Goal: Transaction & Acquisition: Purchase product/service

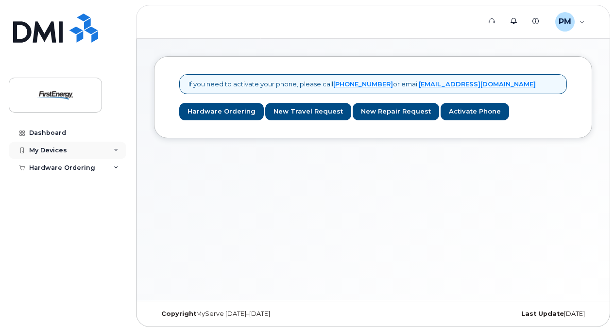
click at [115, 150] on icon at bounding box center [116, 150] width 5 height 5
click at [117, 186] on icon at bounding box center [116, 186] width 5 height 5
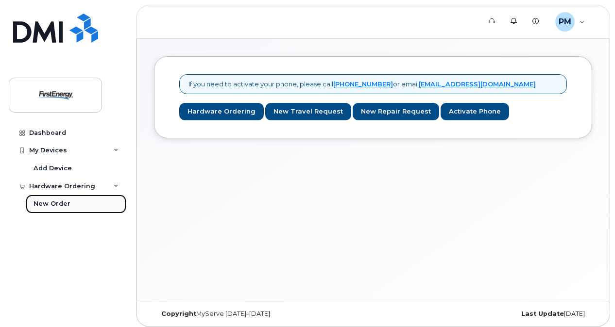
click at [45, 205] on div "New Order" at bounding box center [51, 204] width 37 height 9
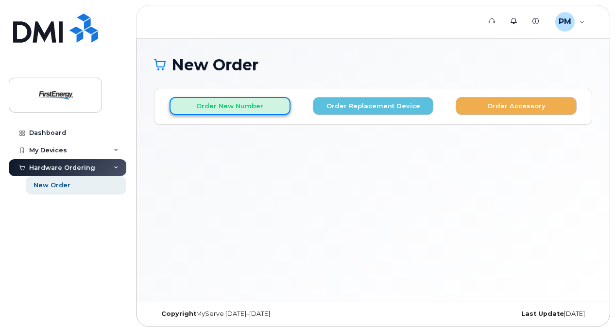
click at [228, 107] on button "Order New Number" at bounding box center [229, 106] width 121 height 18
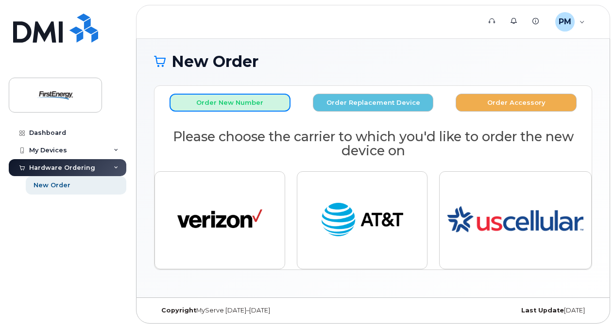
scroll to position [4, 0]
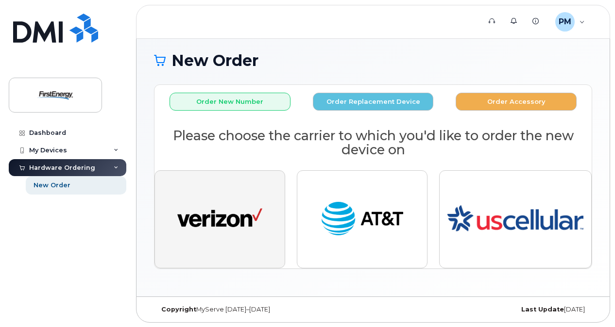
click at [220, 218] on img "button" at bounding box center [219, 220] width 85 height 44
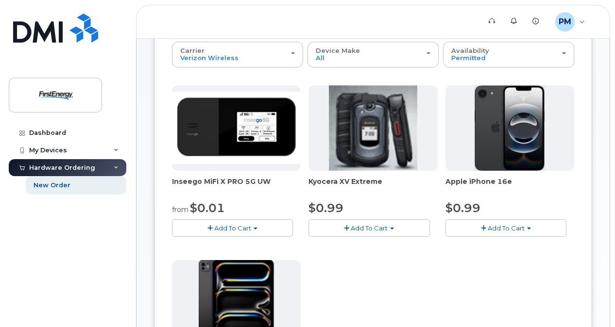
scroll to position [53, 0]
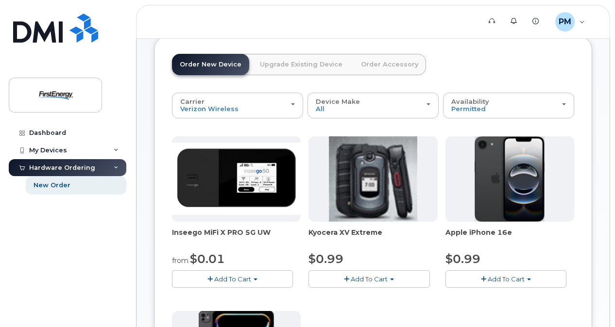
click at [503, 276] on span "Add To Cart" at bounding box center [505, 279] width 37 height 8
click at [491, 294] on link "$0.99 - 2 Year Activation" at bounding box center [496, 297] width 97 height 12
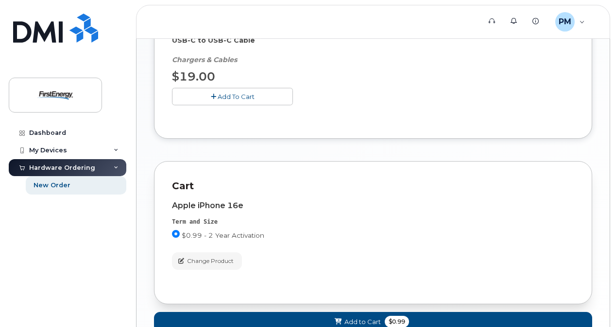
scroll to position [485, 0]
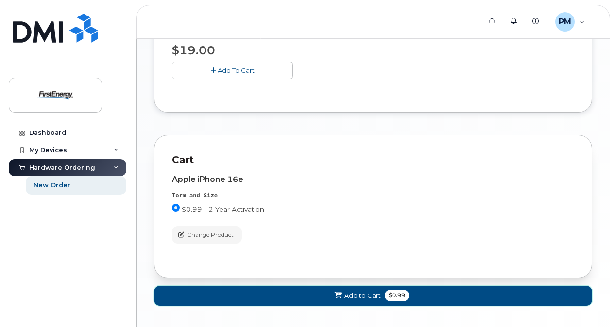
click at [326, 291] on button "Add to Cart $0.99" at bounding box center [373, 296] width 438 height 20
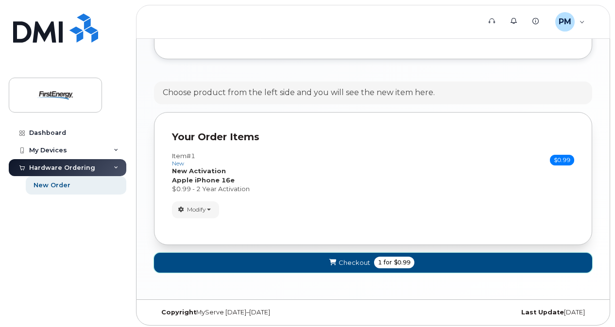
click at [342, 262] on span "Checkout" at bounding box center [354, 262] width 32 height 9
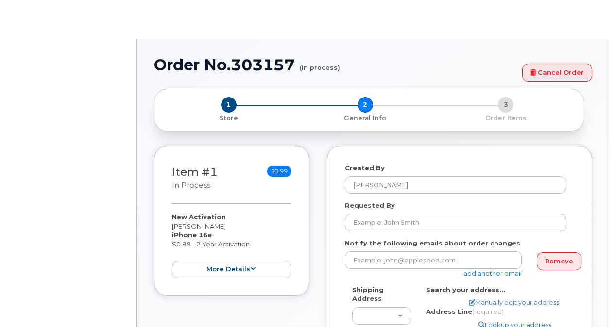
select select
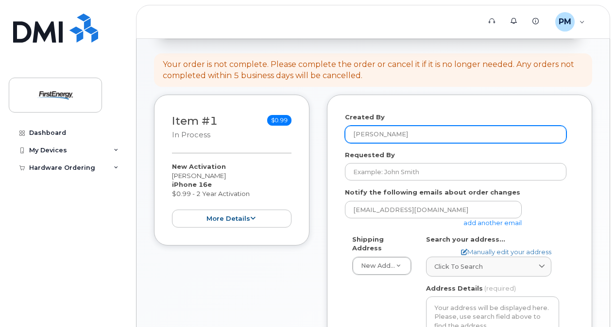
scroll to position [97, 0]
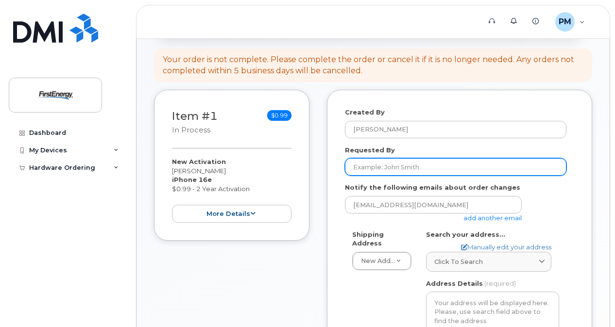
click at [400, 167] on input "Requested By" at bounding box center [455, 166] width 221 height 17
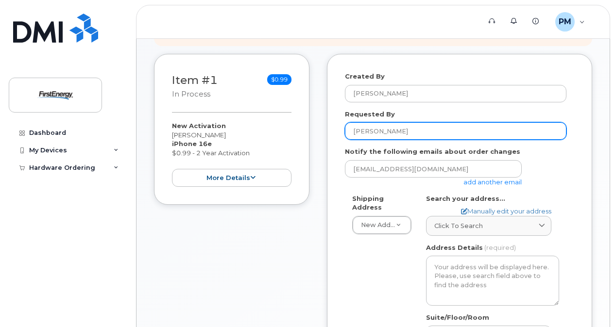
scroll to position [146, 0]
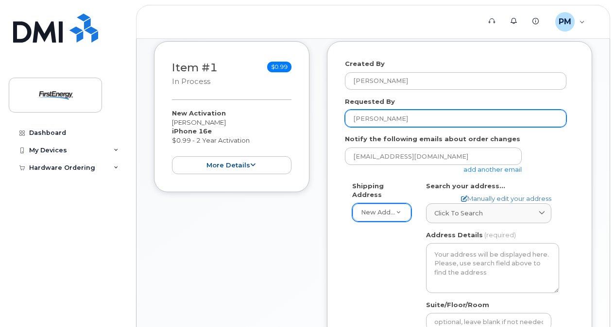
type input "Melissa Powell"
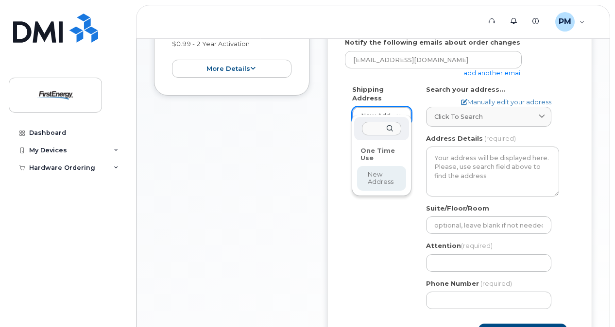
scroll to position [243, 0]
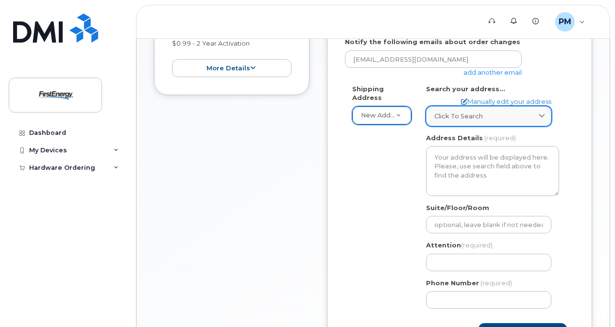
click at [443, 117] on span "Click to search" at bounding box center [458, 116] width 49 height 9
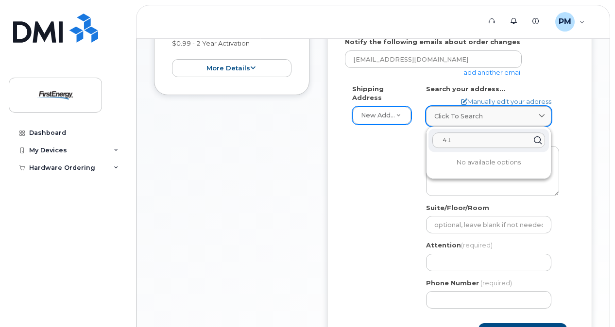
type input "4"
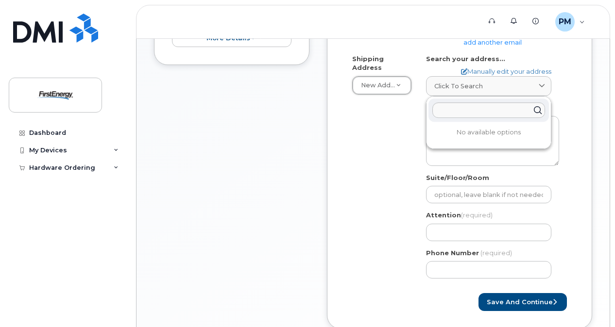
scroll to position [287, 0]
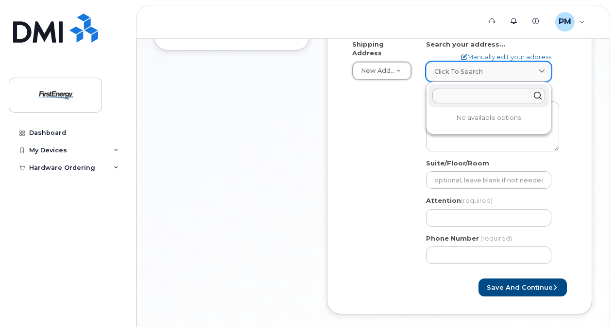
click at [540, 71] on icon at bounding box center [541, 71] width 6 height 6
click at [442, 73] on span "Click to search" at bounding box center [458, 71] width 49 height 9
click at [501, 57] on link "Manually edit your address" at bounding box center [506, 56] width 90 height 9
select select
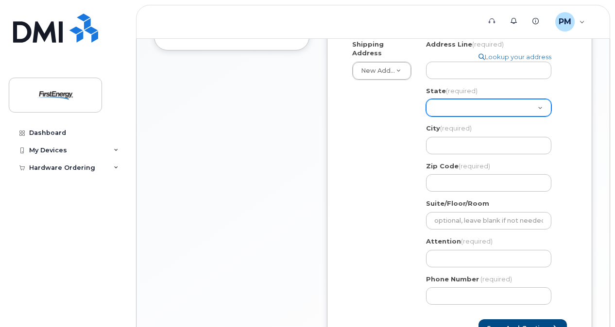
scroll to position [239, 0]
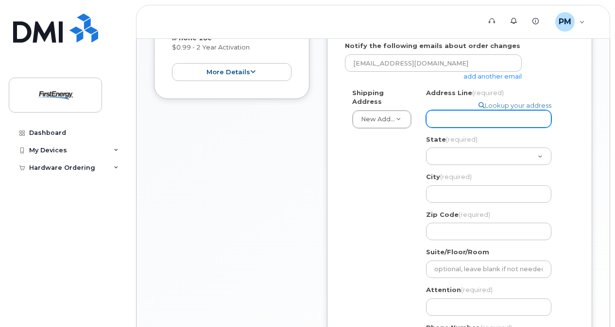
click at [438, 116] on input "Address Line (required)" at bounding box center [488, 118] width 125 height 17
select select
type input "4"
select select
type input "41"
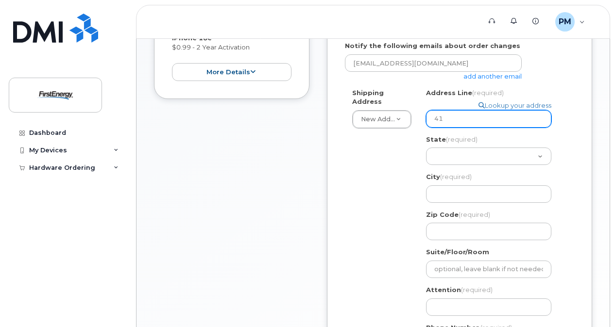
select select
type input "41 H"
select select
type input "41 Ha"
select select
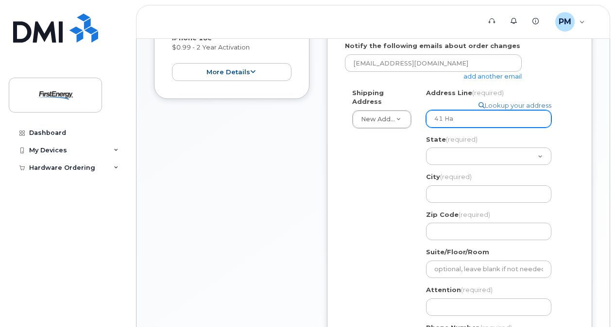
type input "41 Haw"
select select
type input "41 Hawk"
select select
type input "41 Hawk A"
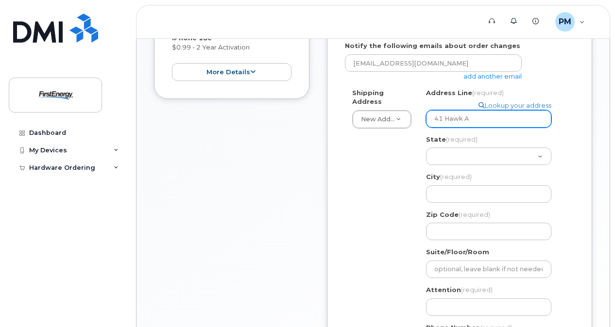
select select
type input "41 Hawk Av"
select select
type input "41 Hawk Ave"
select select "OH"
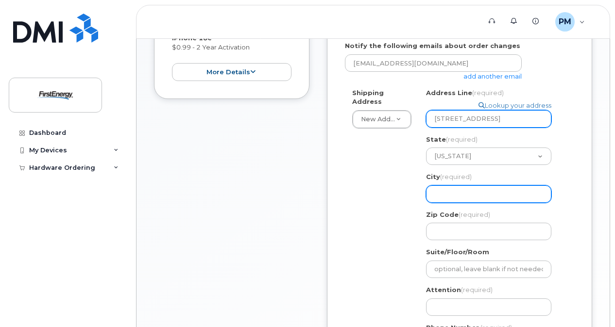
select select
type input "A"
select select
type input "Ak"
select select
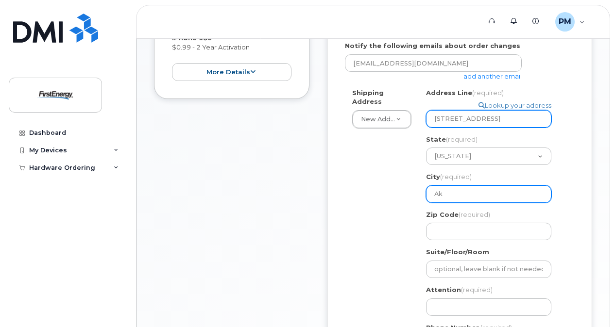
type input "Akr"
select select
type input "Akro"
select select
type input "Akron"
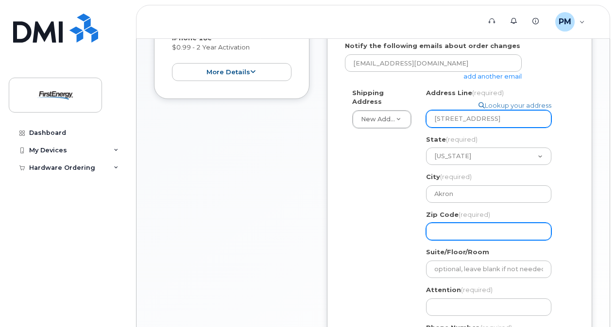
select select
type input "4"
select select
type input "44"
select select
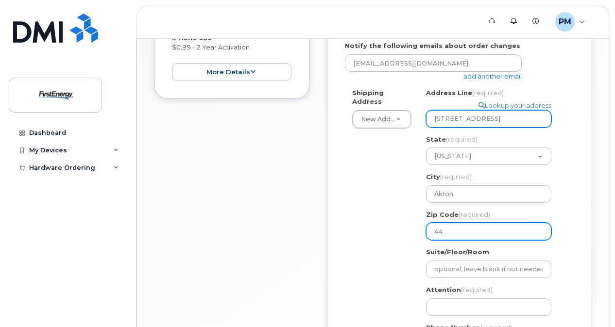
type input "443"
select select
type input "4431"
select select
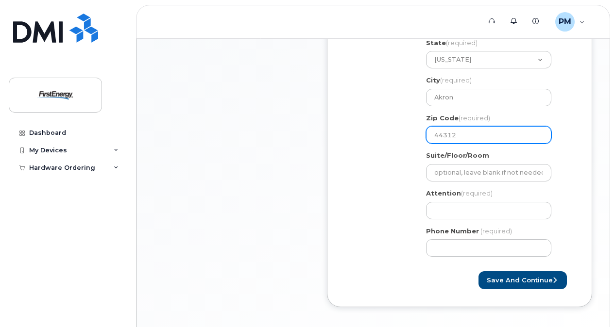
scroll to position [336, 0]
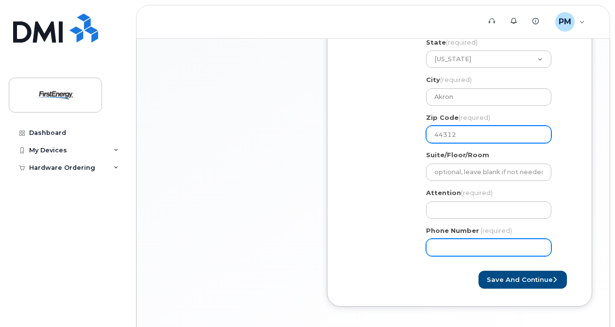
type input "44312"
click at [466, 247] on input "Phone Number" at bounding box center [488, 247] width 125 height 17
type input "33"
type input "330689868"
select select
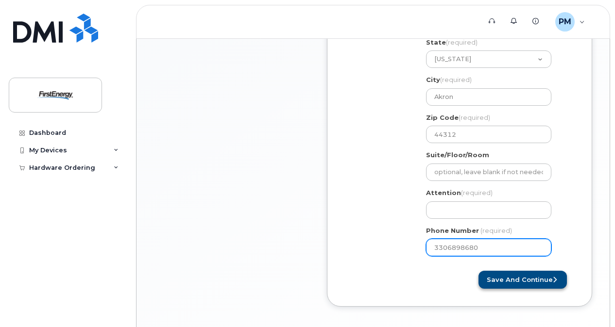
type input "3306898680"
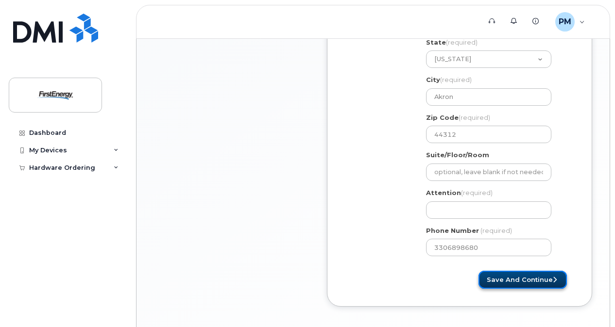
click at [514, 278] on button "Save and Continue" at bounding box center [522, 280] width 88 height 18
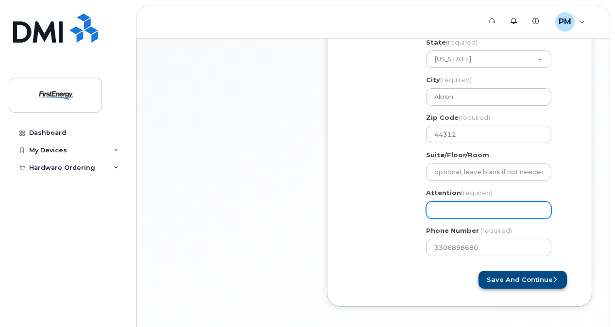
select select
type input "M"
select select
type input "Me"
select select
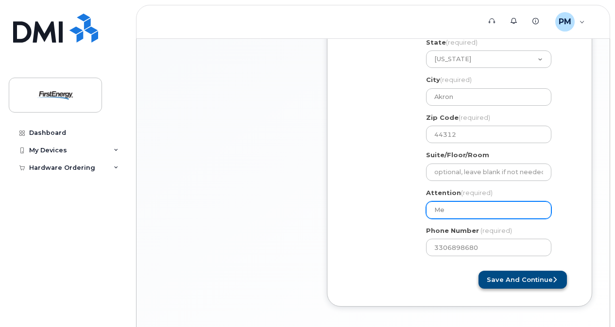
type input "Mel"
select select
type input "Meli"
select select
type input "Melis"
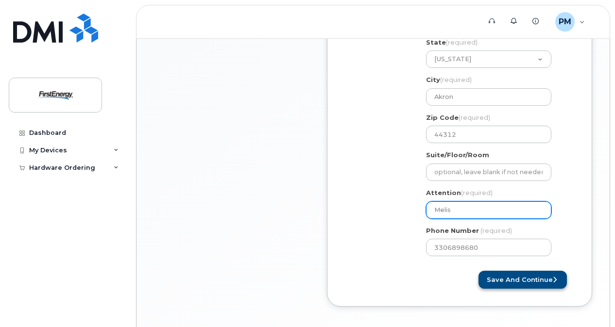
select select
type input "Meliss"
select select
type input "Melissa"
select select
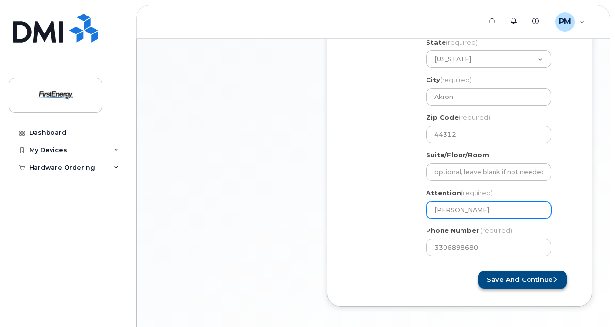
type input "Melissa P"
select select
type input "Melissa Po"
select select
type input "Melissa Pow"
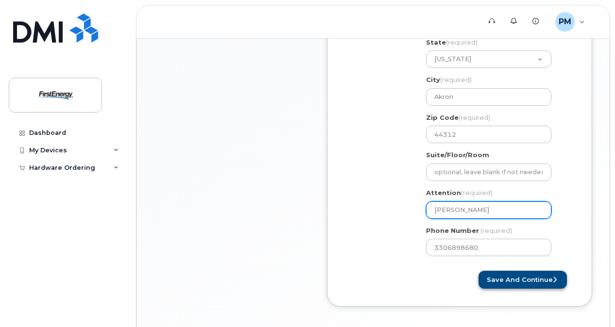
select select
type input "Melissa Powe"
select select
type input "Melissa Powel"
select select
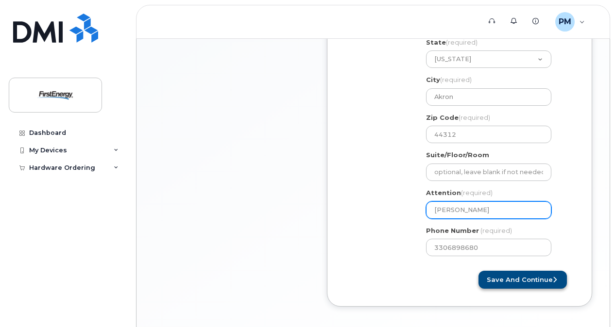
type input "[PERSON_NAME]"
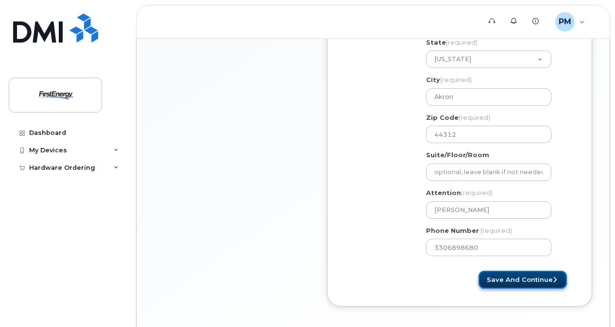
click at [514, 278] on button "Save and Continue" at bounding box center [522, 280] width 88 height 18
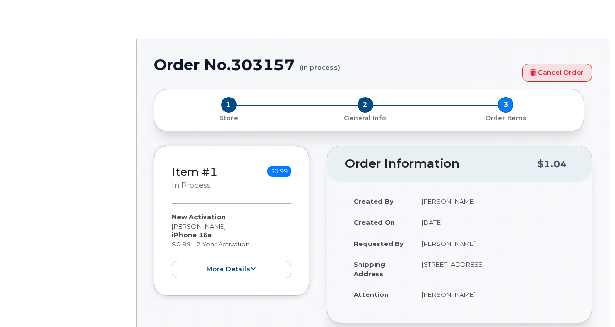
select select "1662235"
radio input "true"
type input "2074877"
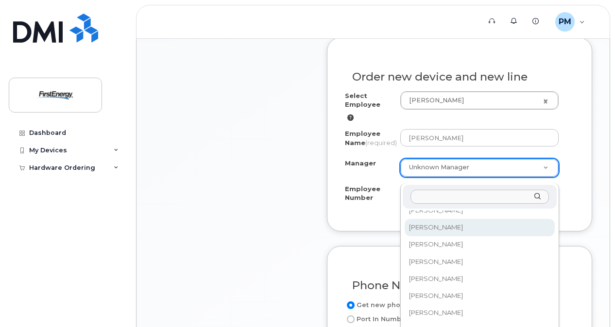
scroll to position [32185, 0]
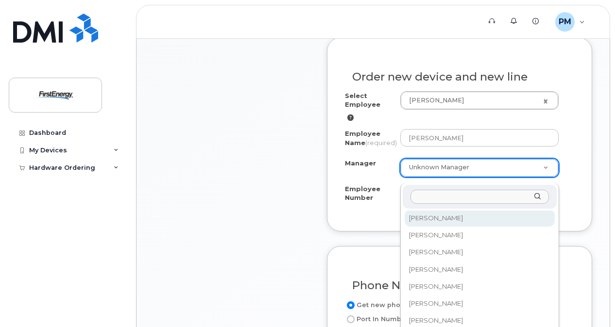
click at [468, 197] on input "Manager" at bounding box center [479, 197] width 138 height 14
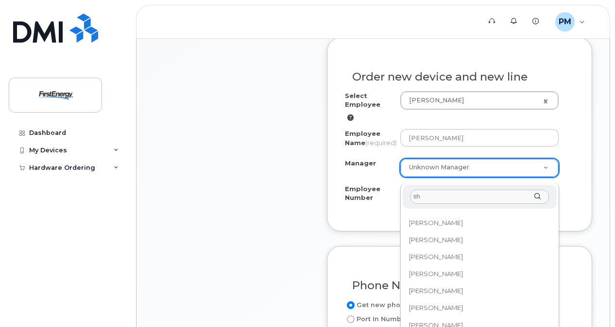
scroll to position [0, 0]
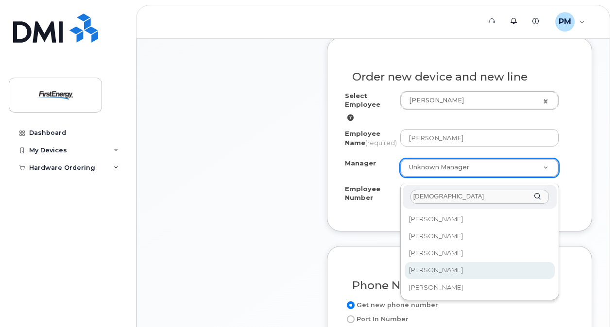
type input "shau"
select select "2072994"
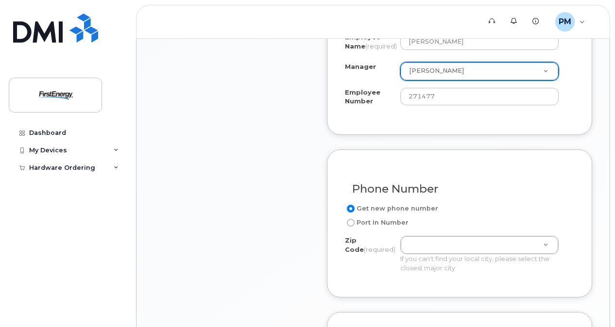
scroll to position [485, 0]
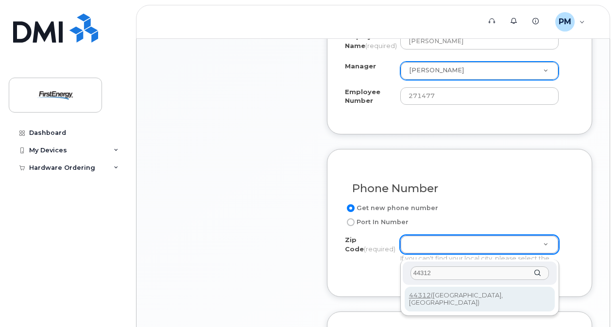
type input "44312"
type input "44312 (Akron, OH)"
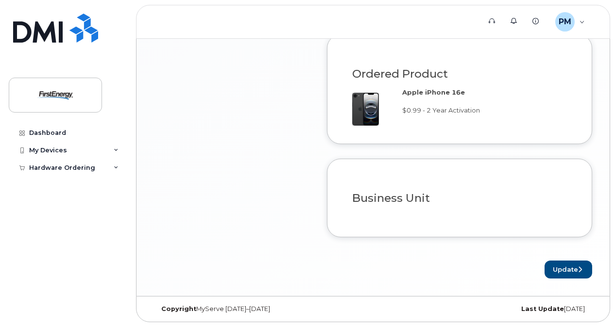
scroll to position [767, 0]
click at [554, 270] on button "Update" at bounding box center [568, 270] width 48 height 18
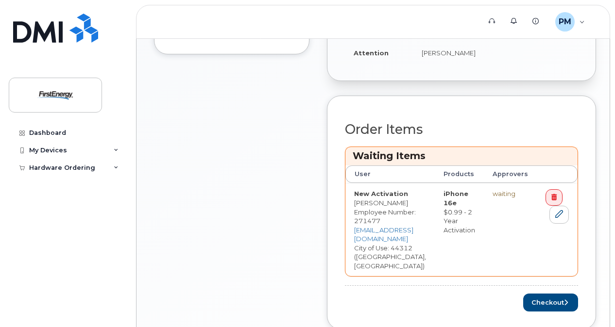
scroll to position [340, 0]
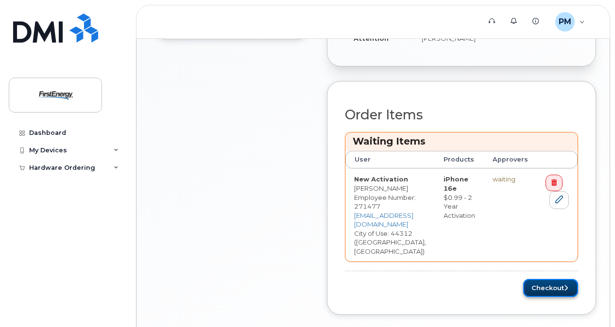
click at [567, 279] on button "Checkout" at bounding box center [550, 288] width 55 height 18
